Goal: Find specific page/section: Find specific page/section

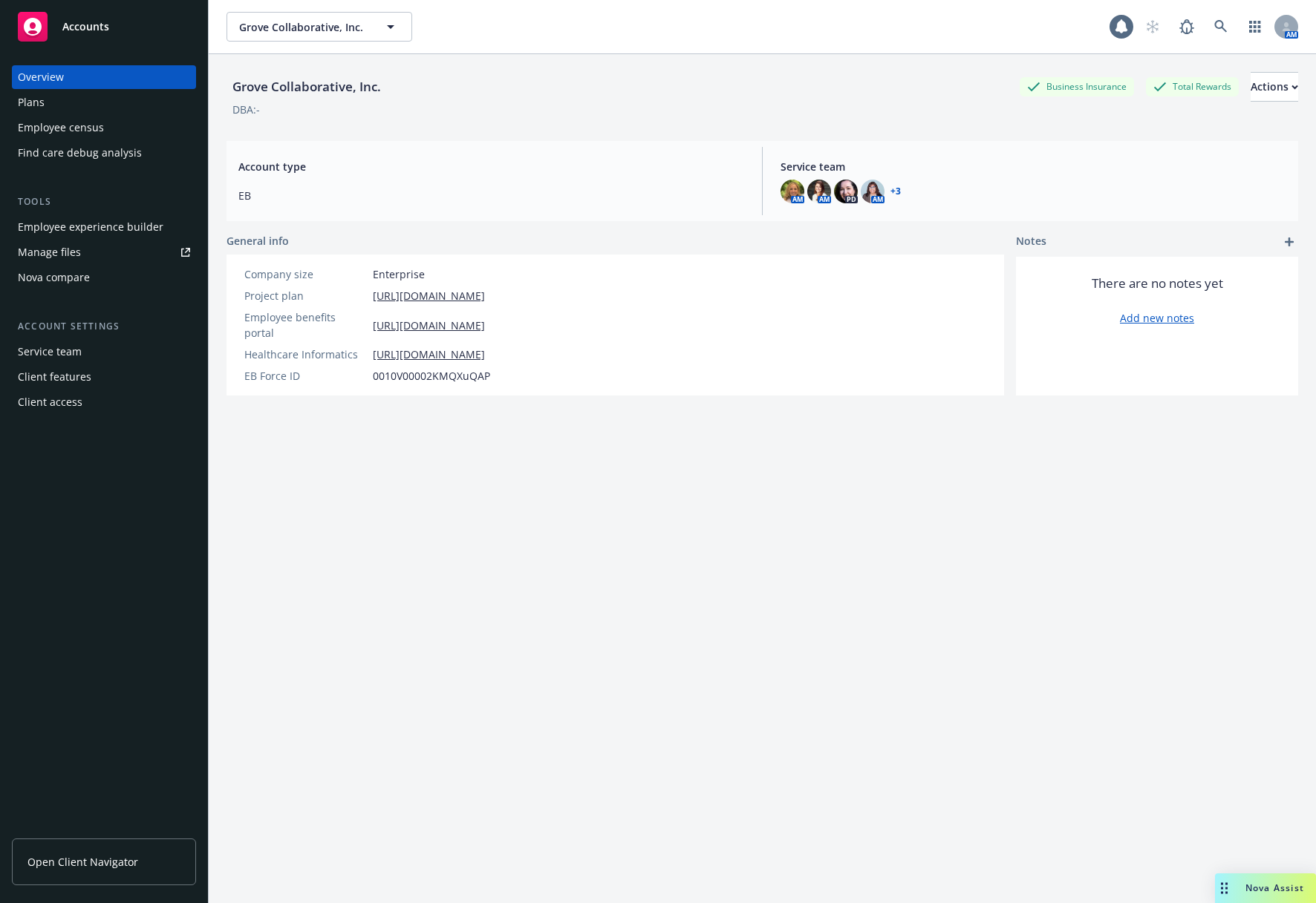
click at [137, 232] on div "Employee experience builder" at bounding box center [90, 227] width 145 height 24
